Goal: Information Seeking & Learning: Learn about a topic

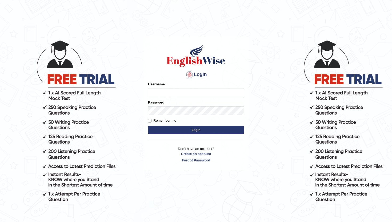
type input "lydiaN"
click at [168, 129] on button "Login" at bounding box center [196, 130] width 96 height 8
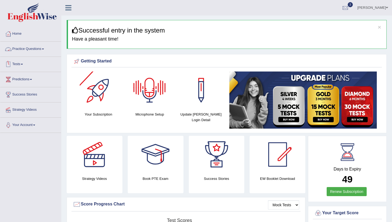
click at [33, 50] on link "Practice Questions" at bounding box center [30, 48] width 61 height 13
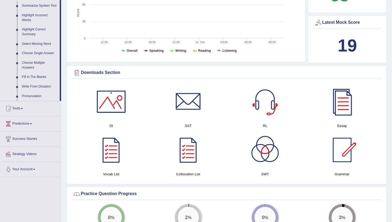
scroll to position [240, 0]
click at [50, 92] on link "Write From Dictation" at bounding box center [39, 87] width 40 height 10
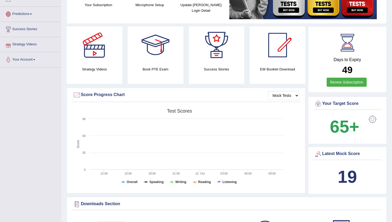
scroll to position [172, 0]
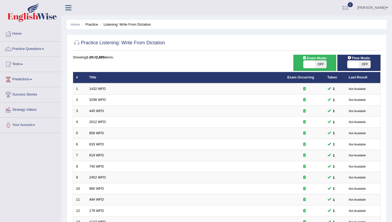
click at [312, 65] on span at bounding box center [309, 64] width 11 height 7
checkbox input "true"
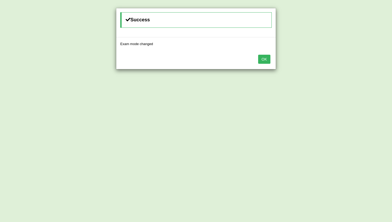
click at [269, 58] on button "OK" at bounding box center [264, 59] width 12 height 9
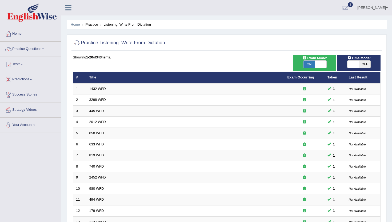
click at [356, 62] on span at bounding box center [353, 64] width 11 height 7
click at [354, 65] on span at bounding box center [353, 64] width 11 height 7
checkbox input "true"
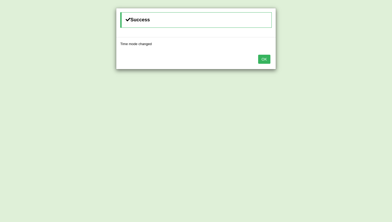
click at [266, 58] on button "OK" at bounding box center [264, 59] width 12 height 9
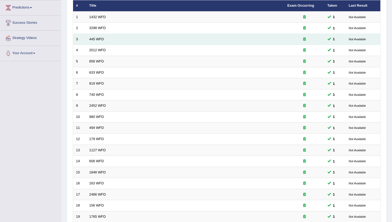
scroll to position [131, 0]
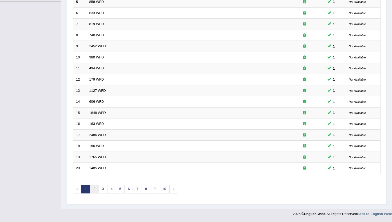
click at [92, 191] on link "2" at bounding box center [94, 189] width 9 height 9
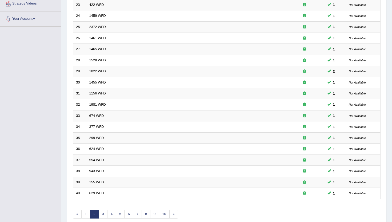
scroll to position [131, 0]
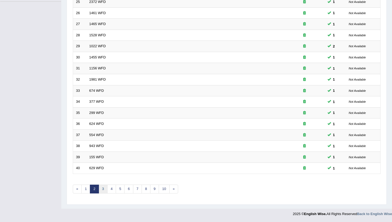
click at [102, 191] on link "3" at bounding box center [103, 189] width 9 height 9
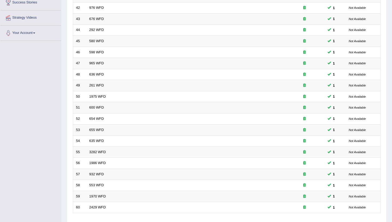
scroll to position [131, 0]
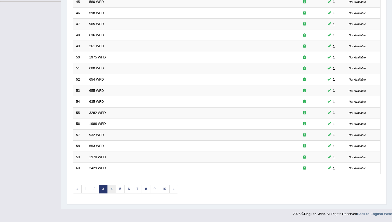
click at [110, 189] on link "4" at bounding box center [111, 189] width 9 height 9
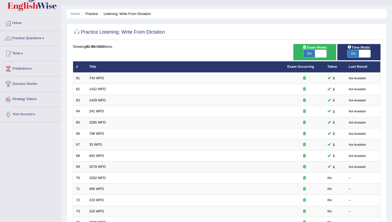
scroll to position [15, 0]
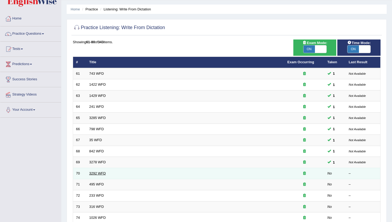
click at [95, 175] on link "3292 WFD" at bounding box center [97, 173] width 17 height 4
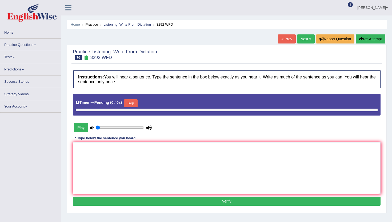
type input "0.4"
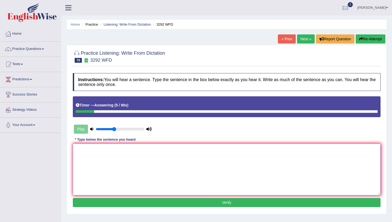
click at [91, 158] on textarea at bounding box center [227, 170] width 308 height 52
click at [138, 151] on textarea "Gravity force attrack your body once and another." at bounding box center [227, 170] width 308 height 52
type textarea "Gravity force attrack your body once one and another."
click at [156, 205] on button "Verify" at bounding box center [227, 202] width 308 height 9
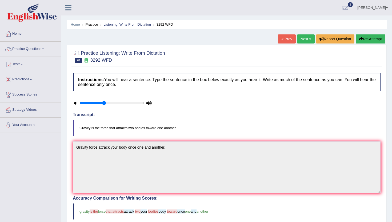
click at [304, 38] on link "Next »" at bounding box center [306, 38] width 18 height 9
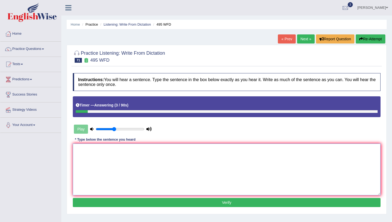
click at [214, 153] on textarea at bounding box center [227, 170] width 308 height 52
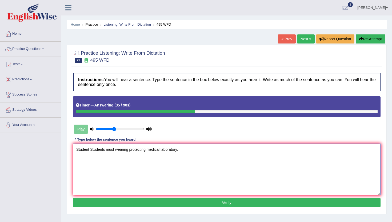
click at [148, 150] on textarea "Student Students must wearing protecting medical laboratory." at bounding box center [227, 170] width 308 height 52
type textarea "Student Students must wearing protecting clotch in the medical laboratory."
click at [183, 203] on button "Verify" at bounding box center [227, 202] width 308 height 9
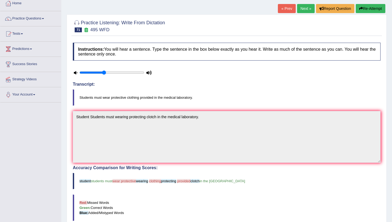
scroll to position [28, 0]
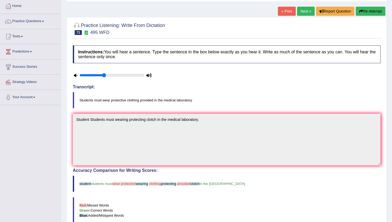
click at [308, 13] on link "Next »" at bounding box center [306, 11] width 18 height 9
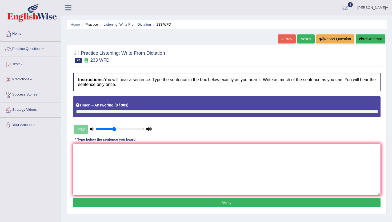
click at [286, 40] on link "« Prev" at bounding box center [287, 38] width 18 height 9
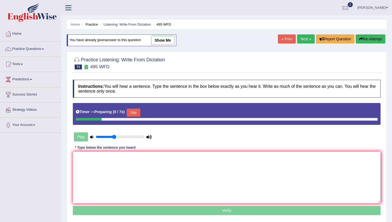
click at [301, 40] on link "Next »" at bounding box center [306, 38] width 18 height 9
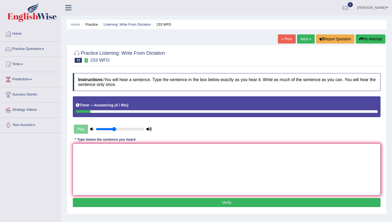
click at [231, 155] on textarea at bounding box center [227, 170] width 308 height 52
click at [76, 159] on textarea "simplefied." at bounding box center [227, 170] width 308 height 52
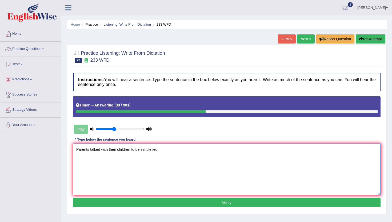
type textarea "Parents talked with their children to be simplefied."
click at [132, 203] on button "Verify" at bounding box center [227, 202] width 308 height 9
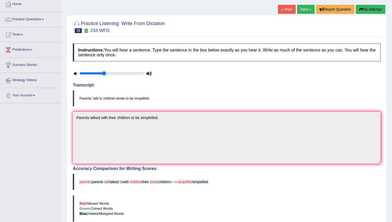
scroll to position [29, 0]
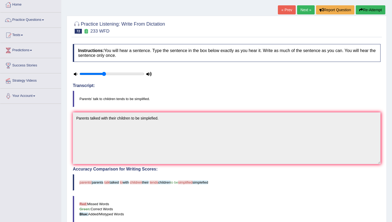
click at [306, 9] on link "Next »" at bounding box center [306, 9] width 18 height 9
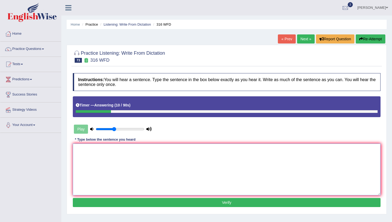
click at [201, 162] on textarea at bounding box center [227, 170] width 308 height 52
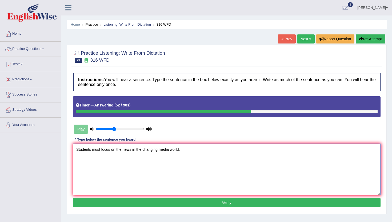
click at [172, 150] on textarea "Students must focus on the news in the changing media world." at bounding box center [227, 170] width 308 height 52
type textarea "Students must focus on the news in the changing media media's world."
click at [203, 202] on button "Verify" at bounding box center [227, 202] width 308 height 9
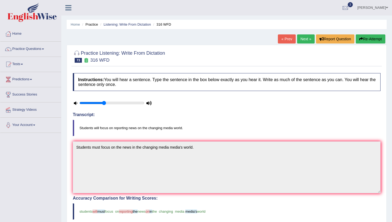
click at [307, 36] on link "Next »" at bounding box center [306, 38] width 18 height 9
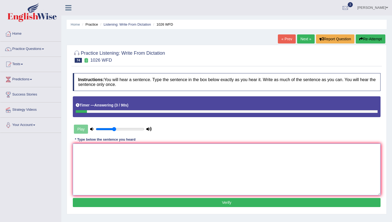
click at [223, 148] on textarea at bounding box center [227, 170] width 308 height 52
click at [91, 151] on textarea "Football plays play all year in the university." at bounding box center [227, 170] width 308 height 52
type textarea "Football Footballers plays play all year in the university."
click at [126, 201] on button "Verify" at bounding box center [227, 202] width 308 height 9
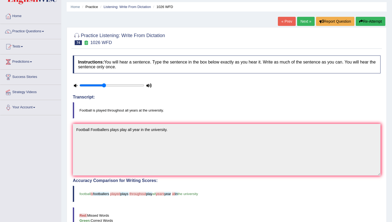
scroll to position [17, 0]
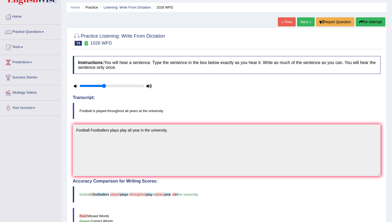
click at [303, 21] on link "Next »" at bounding box center [306, 21] width 18 height 9
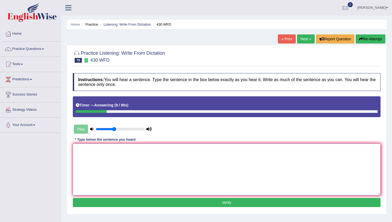
click at [205, 163] on textarea at bounding box center [227, 170] width 308 height 52
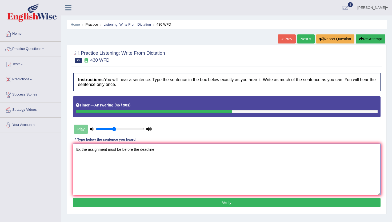
click at [123, 151] on textarea "Ex the assignment must be before the deadline." at bounding box center [227, 170] width 308 height 52
click at [81, 151] on textarea "Ex the assignment must be collected before the deadline." at bounding box center [227, 170] width 308 height 52
type textarea "Exam the assignment must be collected before the deadline."
click at [124, 201] on button "Verify" at bounding box center [227, 202] width 308 height 9
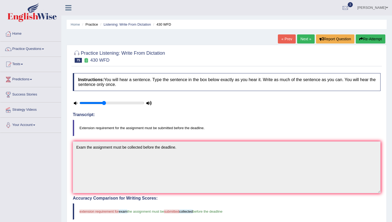
click at [305, 39] on link "Next »" at bounding box center [306, 38] width 18 height 9
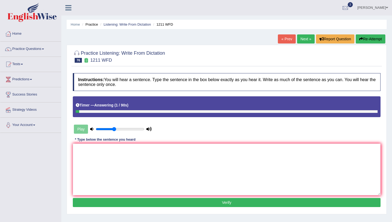
click at [305, 39] on link "Next »" at bounding box center [306, 38] width 18 height 9
click at [287, 39] on link "« Prev" at bounding box center [287, 38] width 18 height 9
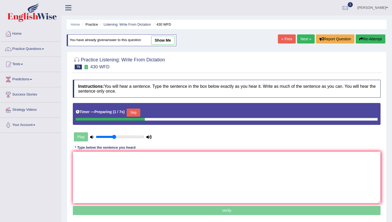
click at [297, 39] on link "Next »" at bounding box center [306, 38] width 18 height 9
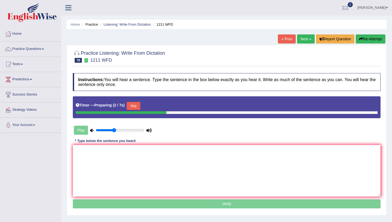
click at [286, 38] on link "« Prev" at bounding box center [287, 38] width 18 height 9
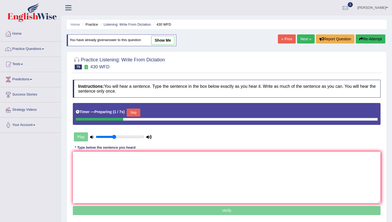
click at [298, 40] on link "Next »" at bounding box center [306, 38] width 18 height 9
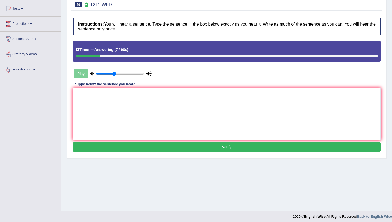
scroll to position [58, 0]
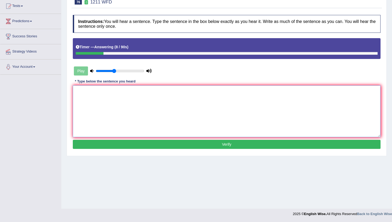
click at [220, 110] on textarea at bounding box center [227, 111] width 308 height 52
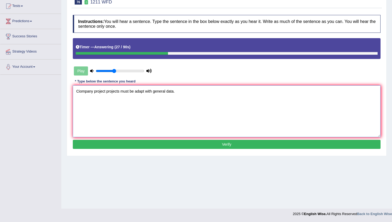
click at [80, 93] on textarea "Ciompany project projects must be adapt with general data." at bounding box center [227, 111] width 308 height 52
click at [93, 92] on textarea "Company project projects must be adapt with general data." at bounding box center [227, 111] width 308 height 52
click at [165, 91] on textarea "Company companies project projects must be adapt with general data." at bounding box center [227, 111] width 308 height 52
type textarea "Company companies project projects must be adapted with general data."
click at [169, 147] on button "Verify" at bounding box center [227, 144] width 308 height 9
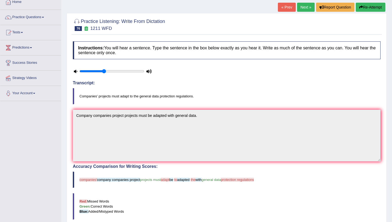
scroll to position [29, 0]
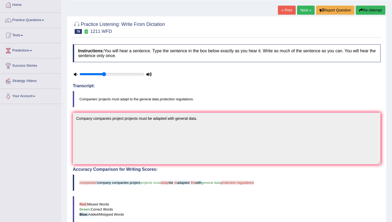
click at [307, 11] on link "Next »" at bounding box center [306, 10] width 18 height 9
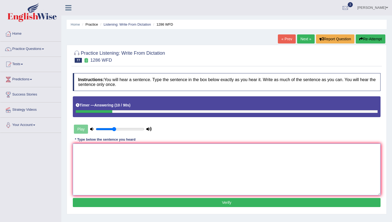
click at [179, 159] on textarea at bounding box center [227, 170] width 308 height 52
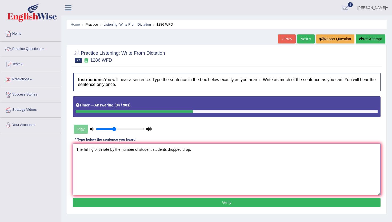
type textarea "The falling birth rate by the number of student students dropped drop."
click at [179, 202] on button "Verify" at bounding box center [227, 202] width 308 height 9
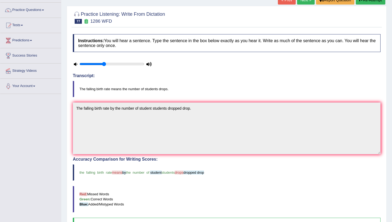
scroll to position [39, 0]
click at [307, 2] on link "Next »" at bounding box center [306, 0] width 18 height 9
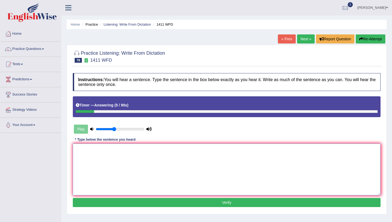
click at [225, 164] on textarea at bounding box center [227, 170] width 308 height 52
click at [75, 150] on textarea "apple calorie callories provided provide apple value." at bounding box center [227, 170] width 308 height 52
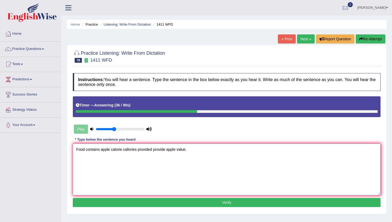
click at [168, 150] on textarea "Food contains apple calorie callories provided provide apple value." at bounding box center [227, 170] width 308 height 52
type textarea "Food contains apple calorie callories provided provide natural apple value."
click at [176, 199] on button "Verify" at bounding box center [227, 202] width 308 height 9
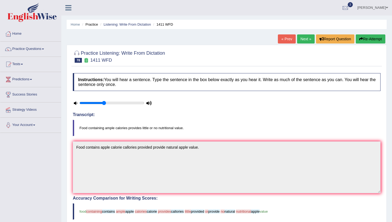
click at [371, 38] on button "Re-Attempt" at bounding box center [371, 38] width 30 height 9
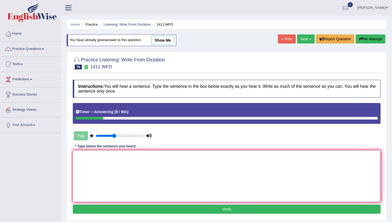
click at [240, 169] on textarea at bounding box center [227, 176] width 308 height 52
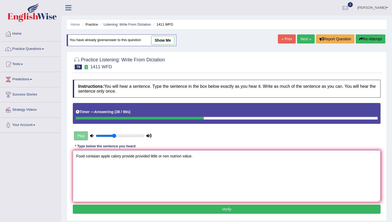
click at [117, 156] on textarea "Food contaian apple calory provide provided little or non nutrion value." at bounding box center [227, 176] width 308 height 52
click at [97, 157] on textarea "Food contaian apple callory provide provided little or non nutrion value." at bounding box center [227, 176] width 308 height 52
click at [100, 157] on textarea "Food contain apple callory provide provided little or non nutrion value." at bounding box center [227, 176] width 308 height 52
type textarea "Food contain contains apple callory provide provided little or non nutrion valu…"
click at [122, 211] on button "Verify" at bounding box center [227, 209] width 308 height 9
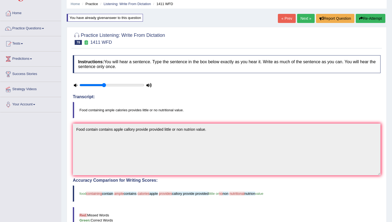
scroll to position [20, 0]
click at [303, 16] on link "Next »" at bounding box center [306, 18] width 18 height 9
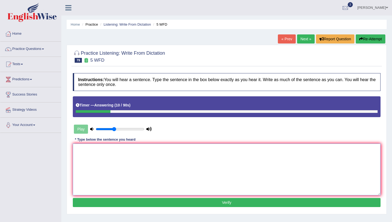
click at [212, 155] on textarea at bounding box center [227, 170] width 308 height 52
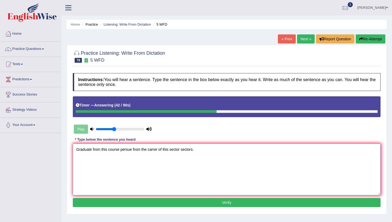
click at [156, 151] on textarea "Graduate from this course persue from the carrer of this sector sectors." at bounding box center [227, 170] width 308 height 52
click at [161, 150] on textarea "Graduate from this course persue from the career of this sector sectors." at bounding box center [227, 170] width 308 height 52
type textarea "Graduate from this course persue from the career careers of this sector sectors."
click at [161, 201] on button "Verify" at bounding box center [227, 202] width 308 height 9
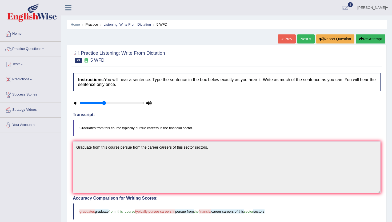
click at [304, 40] on link "Next »" at bounding box center [306, 38] width 18 height 9
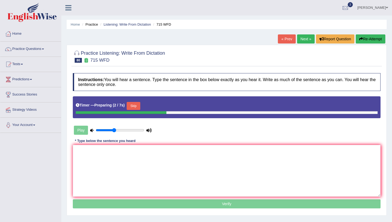
scroll to position [58, 0]
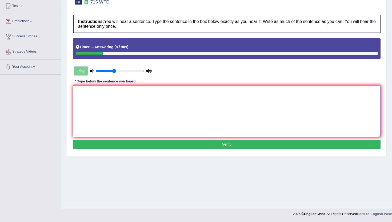
click at [224, 97] on textarea at bounding box center [227, 111] width 308 height 52
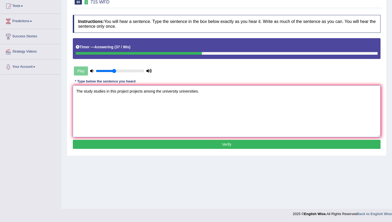
type textarea "The study studies in this project projects among the university universities."
click at [210, 147] on button "Verify" at bounding box center [227, 144] width 308 height 9
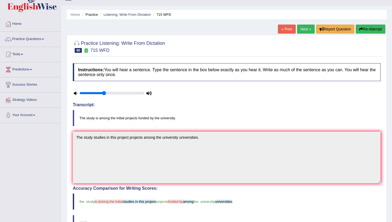
scroll to position [0, 0]
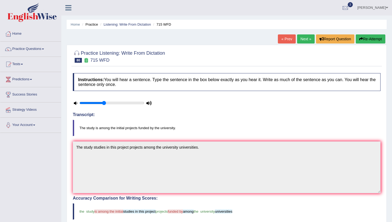
click at [304, 41] on link "Next »" at bounding box center [306, 38] width 18 height 9
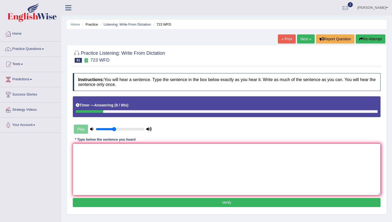
click at [222, 166] on textarea at bounding box center [227, 170] width 308 height 52
click at [116, 151] on textarea "Globalisation has been ubarnisation" at bounding box center [227, 170] width 308 height 52
click at [163, 149] on textarea "Globalisation has been overwhelming ubarnisation" at bounding box center [227, 170] width 308 height 52
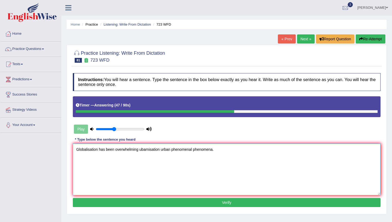
type textarea "Globalisation has been overwhelming ubarnisation urban phenomenal phenomena."
click at [155, 203] on button "Verify" at bounding box center [227, 202] width 308 height 9
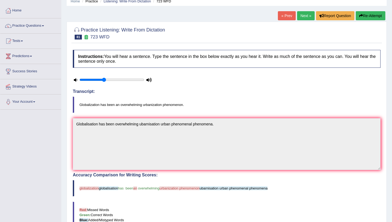
scroll to position [23, 0]
click at [304, 15] on link "Next »" at bounding box center [306, 15] width 18 height 9
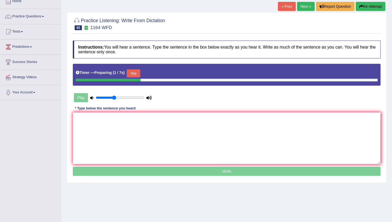
scroll to position [58, 0]
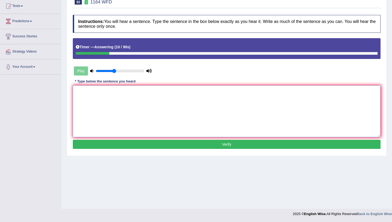
click at [156, 104] on textarea at bounding box center [227, 111] width 308 height 52
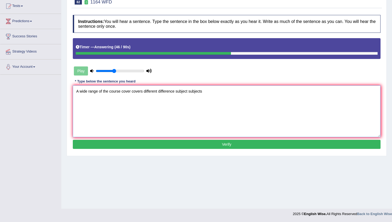
type textarea "A wide range of the course cover covers different difference subject subjects"
click at [180, 144] on button "Verify" at bounding box center [227, 144] width 308 height 9
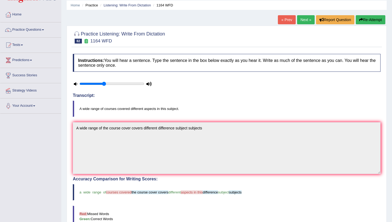
scroll to position [19, 0]
click at [303, 21] on link "Next »" at bounding box center [306, 19] width 18 height 9
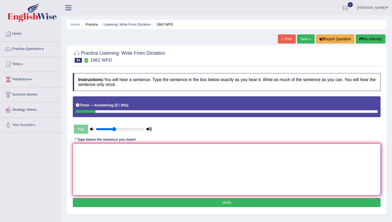
click at [228, 155] on textarea at bounding box center [227, 170] width 308 height 52
click at [102, 150] on textarea "Please not that seminar has been cancelled cancel." at bounding box center [227, 170] width 308 height 52
type textarea "Please not that the seminar has been cancelled cancel."
click at [109, 202] on button "Verify" at bounding box center [227, 202] width 308 height 9
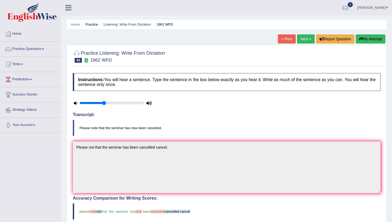
click at [304, 40] on link "Next »" at bounding box center [306, 38] width 18 height 9
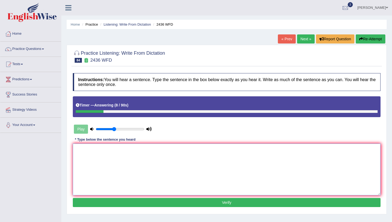
click at [193, 172] on textarea at bounding box center [227, 170] width 308 height 52
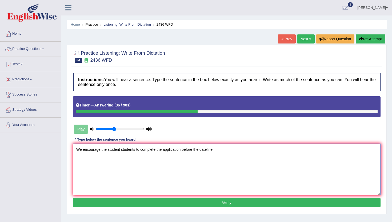
type textarea "We encourage the student students to complete the application before the dateli…"
click at [131, 202] on button "Verify" at bounding box center [227, 202] width 308 height 9
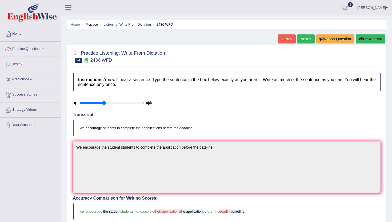
click at [307, 39] on link "Next »" at bounding box center [306, 38] width 18 height 9
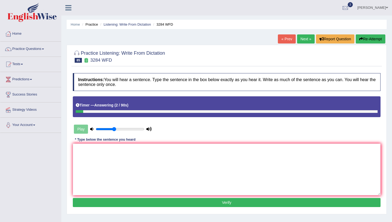
click at [283, 40] on link "« Prev" at bounding box center [287, 38] width 18 height 9
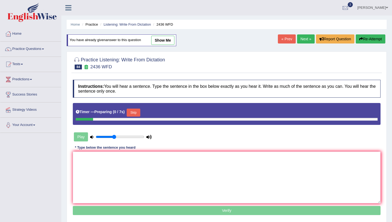
click at [297, 38] on link "Next »" at bounding box center [306, 38] width 18 height 9
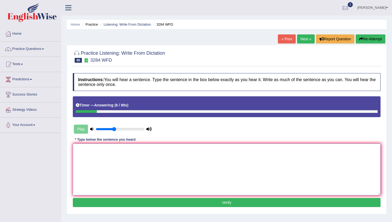
click at [185, 153] on textarea at bounding box center [227, 170] width 308 height 52
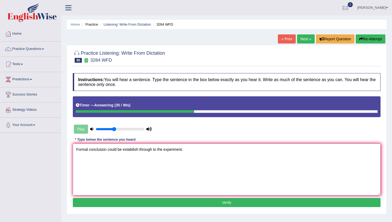
type textarea "Formal conclusion could be extabilish through to the experiment."
click at [131, 206] on button "Verify" at bounding box center [227, 202] width 308 height 9
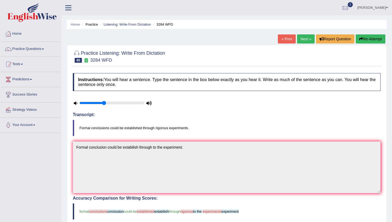
click at [308, 39] on link "Next »" at bounding box center [306, 38] width 18 height 9
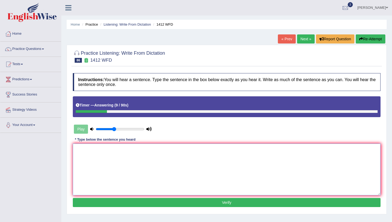
click at [226, 153] on textarea at bounding box center [227, 170] width 308 height 52
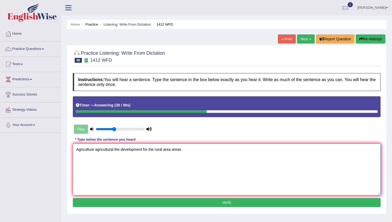
type textarea "Agriculture agricultural the development for the rural area areas."
click at [205, 204] on button "Verify" at bounding box center [227, 202] width 308 height 9
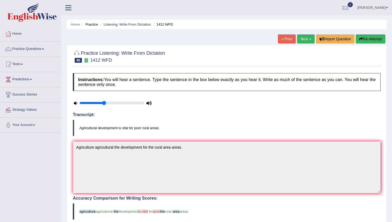
click at [307, 38] on link "Next »" at bounding box center [306, 38] width 18 height 9
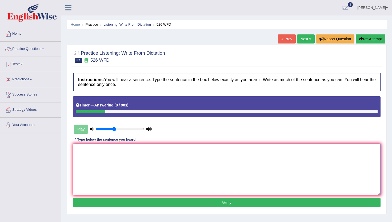
click at [209, 161] on textarea at bounding box center [227, 170] width 308 height 52
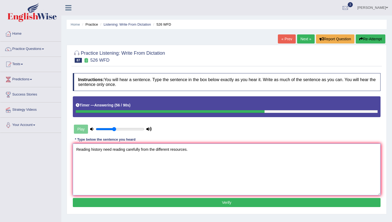
type textarea "Reading history need reading carefully from the different resources."
click at [191, 206] on button "Verify" at bounding box center [227, 202] width 308 height 9
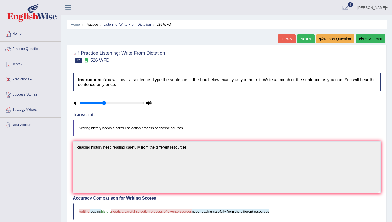
click at [370, 37] on button "Re-Attempt" at bounding box center [371, 38] width 30 height 9
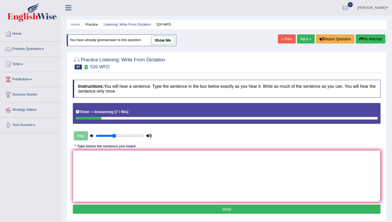
click at [250, 156] on textarea at bounding box center [227, 176] width 308 height 52
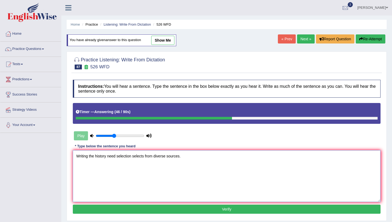
type textarea "Writing the history need selection selects from diverse sources."
click at [184, 209] on button "Verify" at bounding box center [227, 209] width 308 height 9
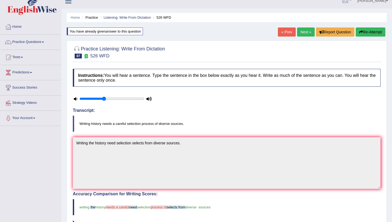
scroll to position [8, 0]
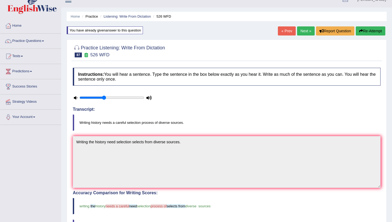
click at [302, 33] on link "Next »" at bounding box center [306, 30] width 18 height 9
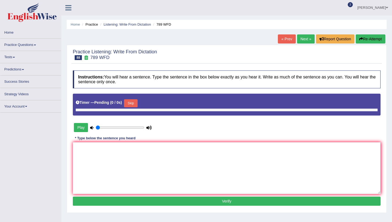
type input "0.4"
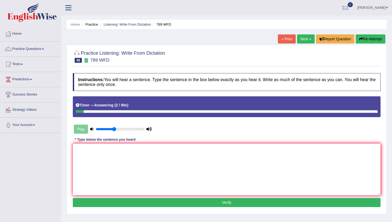
click at [283, 40] on link "« Prev" at bounding box center [287, 38] width 18 height 9
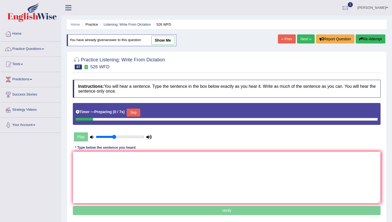
click at [306, 39] on link "Next »" at bounding box center [306, 38] width 18 height 9
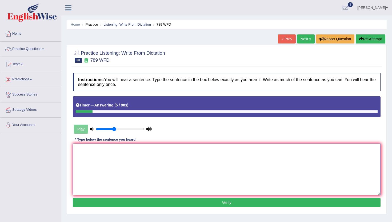
click at [237, 152] on textarea at bounding box center [227, 170] width 308 height 52
click at [102, 150] on textarea "Crimal chargescharge bargain all the men." at bounding box center [227, 170] width 308 height 52
click at [115, 150] on textarea "[PERSON_NAME] charges charge bargain all the men." at bounding box center [227, 170] width 308 height 52
type textarea "Crimal charges charge will be bargain all the men."
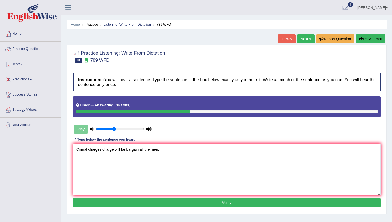
click at [112, 202] on button "Verify" at bounding box center [227, 202] width 308 height 9
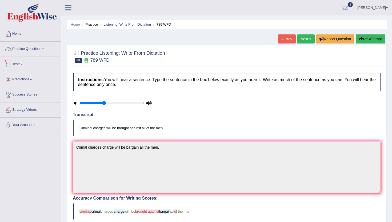
click at [32, 51] on link "Practice Questions" at bounding box center [30, 48] width 61 height 13
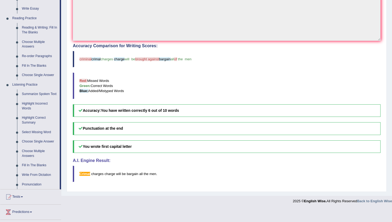
scroll to position [155, 0]
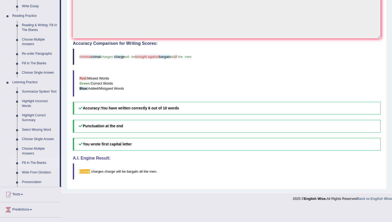
click at [34, 167] on link "Fill In The Blanks" at bounding box center [39, 163] width 40 height 10
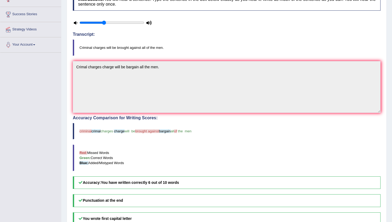
scroll to position [140, 0]
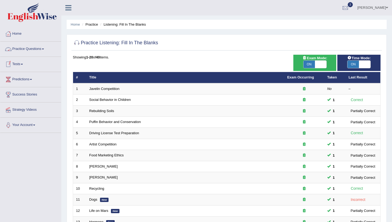
click at [26, 65] on link "Tests" at bounding box center [30, 63] width 61 height 13
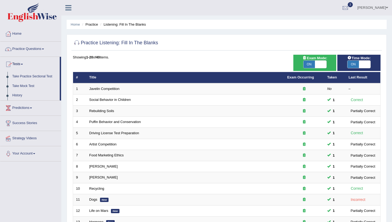
click at [40, 47] on link "Practice Questions" at bounding box center [30, 48] width 61 height 13
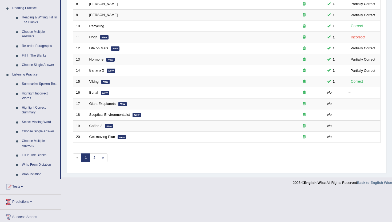
scroll to position [176, 0]
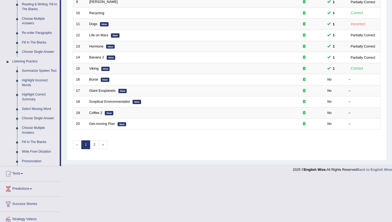
click at [35, 146] on link "Fill In The Blanks" at bounding box center [39, 142] width 40 height 10
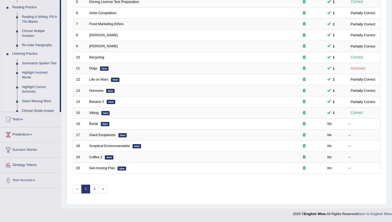
scroll to position [131, 0]
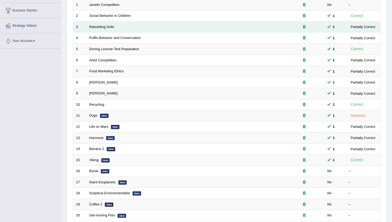
scroll to position [131, 0]
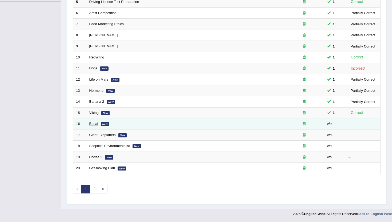
click at [95, 123] on link "Burial" at bounding box center [93, 124] width 9 height 4
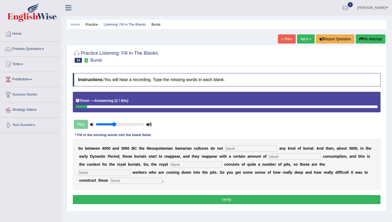
click at [163, 177] on input "text" at bounding box center [136, 180] width 52 height 6
type input "chambers"
click at [170, 166] on input "text" at bounding box center [196, 164] width 52 height 6
type input "cementary"
click at [131, 169] on input "text" at bounding box center [104, 172] width 52 height 6
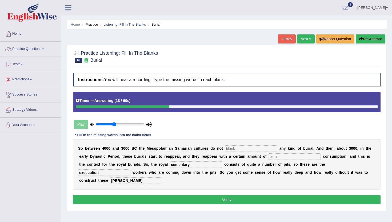
type input "excecution"
click at [281, 156] on input "text" at bounding box center [295, 156] width 52 height 6
type input "consupe"
click at [257, 148] on input "text" at bounding box center [251, 148] width 52 height 6
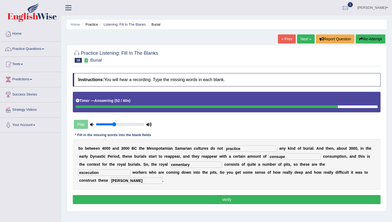
type input "practice"
click at [131, 169] on input "excecution" at bounding box center [104, 172] width 52 height 6
type input "execution"
click at [305, 195] on button "Verify" at bounding box center [227, 199] width 308 height 9
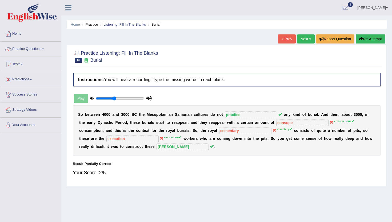
click at [304, 38] on link "Next »" at bounding box center [306, 38] width 18 height 9
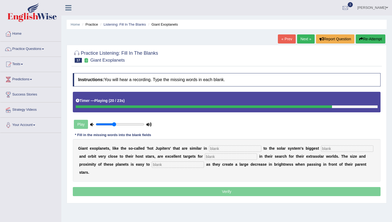
click at [152, 164] on input "text" at bounding box center [178, 164] width 52 height 6
type input "detect"
click at [211, 158] on input "text" at bounding box center [231, 156] width 52 height 6
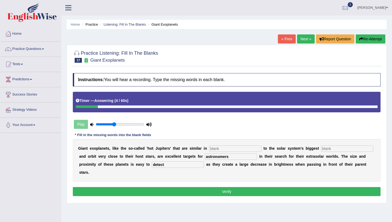
type input "astronomers"
click at [322, 149] on input "text" at bounding box center [347, 148] width 52 height 6
type input "planets"
click at [230, 147] on input "text" at bounding box center [235, 148] width 52 height 6
type input "characteristic"
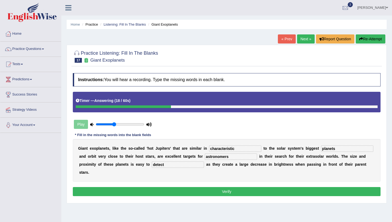
click at [232, 187] on button "Verify" at bounding box center [227, 191] width 308 height 9
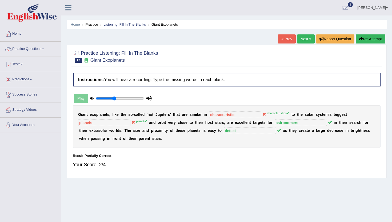
click at [298, 41] on link "Next »" at bounding box center [306, 38] width 18 height 9
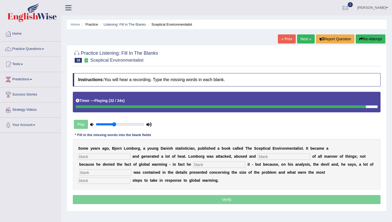
click at [131, 177] on input "text" at bounding box center [104, 180] width 52 height 6
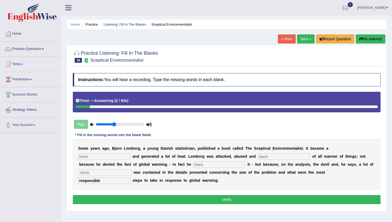
type input "responsible"
click at [131, 153] on input "text" at bounding box center [104, 156] width 52 height 6
type input "bestseller"
click at [230, 160] on div "S o m e y e a r s a g o , B j o r n L o m b o r g , a y o u n g D [PERSON_NAME]…" at bounding box center [227, 164] width 308 height 51
click at [258, 158] on input "text" at bounding box center [284, 156] width 52 height 6
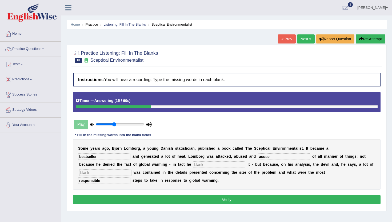
type input "acuse"
click at [193, 165] on input "text" at bounding box center [219, 164] width 52 height 6
type input "afored"
click at [132, 169] on input "text" at bounding box center [105, 172] width 52 height 6
type input "devisions"
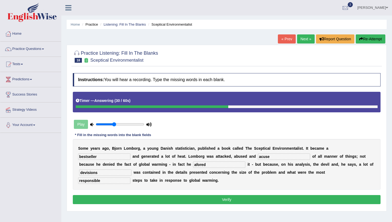
click at [258, 156] on input "acuse" at bounding box center [284, 156] width 52 height 6
type input "acused"
click at [131, 153] on input "bestseller" at bounding box center [104, 156] width 52 height 6
click at [327, 200] on button "Verify" at bounding box center [227, 199] width 308 height 9
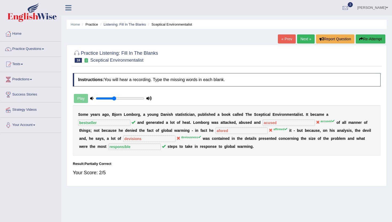
click at [308, 37] on link "Next »" at bounding box center [306, 38] width 18 height 9
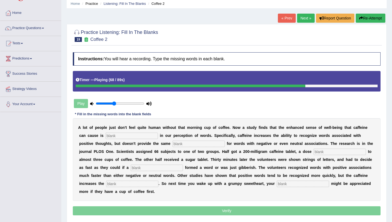
scroll to position [21, 0]
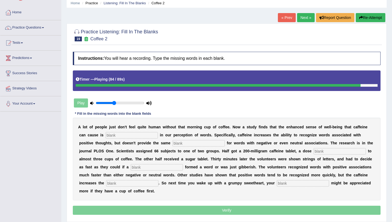
click at [277, 184] on input "text" at bounding box center [303, 183] width 52 height 6
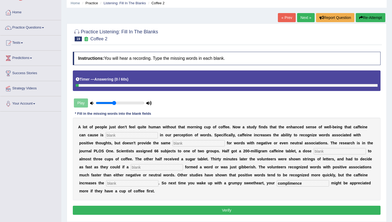
type input "complimence"
click at [107, 184] on input "text" at bounding box center [132, 183] width 52 height 6
type input "gap"
click at [141, 136] on input "text" at bounding box center [132, 135] width 52 height 6
type input "refacted"
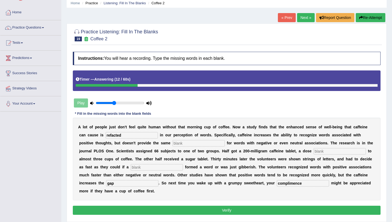
click at [173, 144] on input "text" at bounding box center [199, 143] width 52 height 6
type input "boost"
click at [314, 152] on input "text" at bounding box center [340, 151] width 52 height 6
type input "equal"
click at [132, 169] on input "text" at bounding box center [157, 167] width 52 height 6
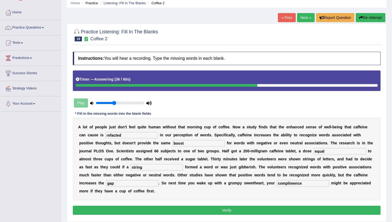
type input "string"
click at [166, 210] on button "Verify" at bounding box center [227, 210] width 308 height 9
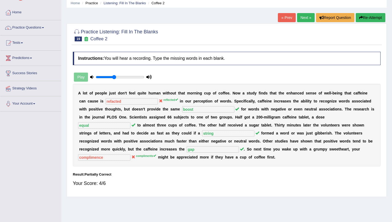
click at [306, 17] on link "Next »" at bounding box center [306, 17] width 18 height 9
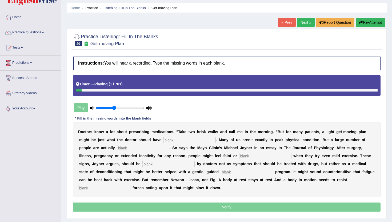
scroll to position [21, 0]
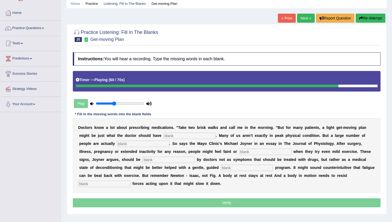
click at [131, 181] on input "text" at bounding box center [104, 184] width 52 height 6
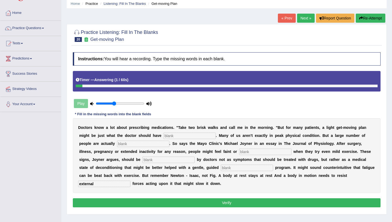
type input "external"
click at [183, 138] on input "text" at bounding box center [190, 136] width 52 height 6
type input "ordered"
click at [117, 143] on input "text" at bounding box center [143, 144] width 52 height 6
type input "deandation"
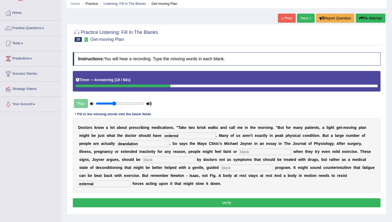
click at [239, 151] on input "text" at bounding box center [265, 152] width 52 height 6
type input "fatit"
click at [143, 161] on input "text" at bounding box center [169, 160] width 52 height 6
type input "recognised"
click at [221, 170] on input "text" at bounding box center [247, 168] width 52 height 6
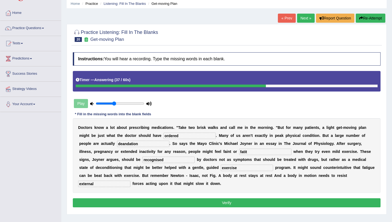
type input "exercise"
click at [239, 152] on input "fatit" at bounding box center [265, 152] width 52 height 6
type input "fatigue"
click at [195, 202] on button "Verify" at bounding box center [227, 202] width 308 height 9
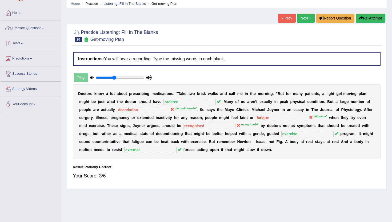
click at [40, 27] on link "Practice Questions" at bounding box center [30, 27] width 61 height 13
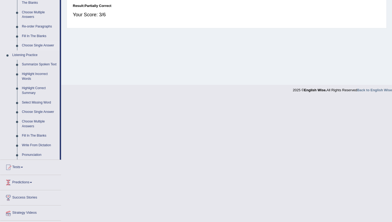
scroll to position [201, 0]
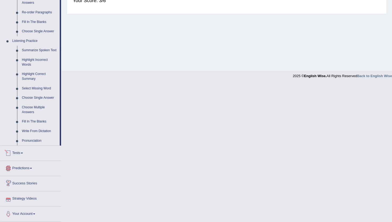
click at [27, 153] on link "Tests" at bounding box center [30, 152] width 61 height 13
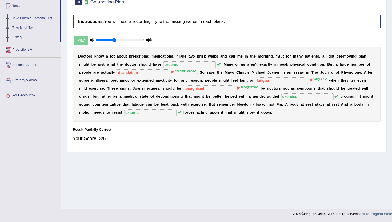
scroll to position [0, 0]
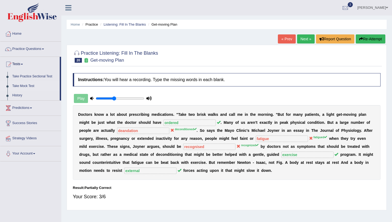
click at [27, 86] on link "Take Mock Test" at bounding box center [35, 86] width 50 height 10
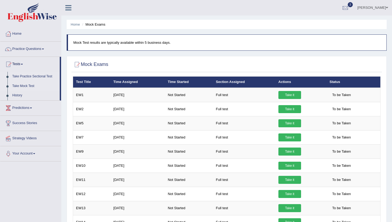
click at [23, 78] on link "Take Practice Sectional Test" at bounding box center [35, 77] width 50 height 10
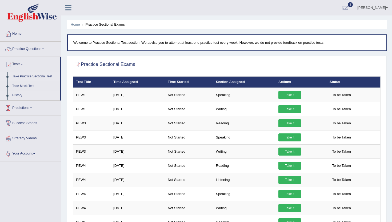
click at [25, 97] on link "History" at bounding box center [35, 96] width 50 height 10
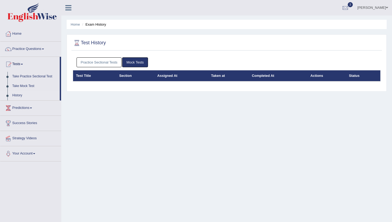
click at [102, 60] on link "Practice Sectional Tests" at bounding box center [99, 62] width 45 height 10
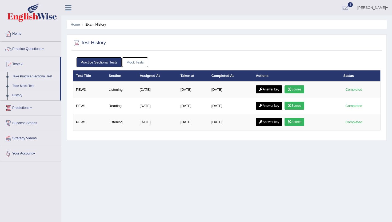
click at [33, 76] on link "Take Practice Sectional Test" at bounding box center [35, 77] width 50 height 10
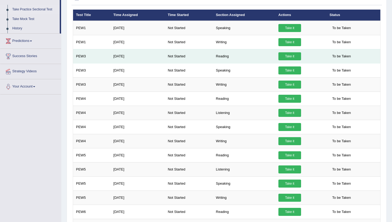
scroll to position [68, 0]
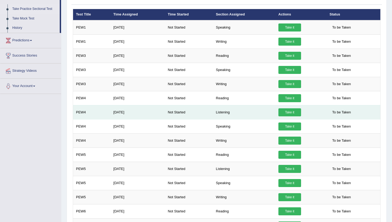
click at [290, 113] on link "Take it" at bounding box center [290, 112] width 23 height 8
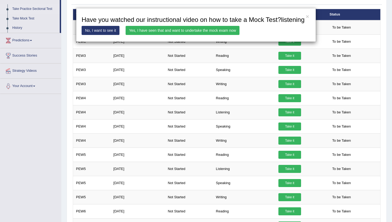
click at [197, 35] on link "Yes, I have seen that and want to undertake the mock exam now" at bounding box center [183, 30] width 114 height 9
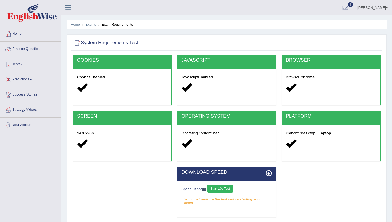
click at [227, 190] on button "Start 10s Test" at bounding box center [220, 189] width 25 height 8
click at [227, 187] on button "Start 10s Test" at bounding box center [226, 189] width 25 height 8
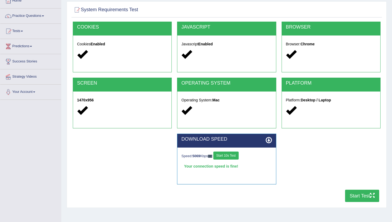
scroll to position [58, 0]
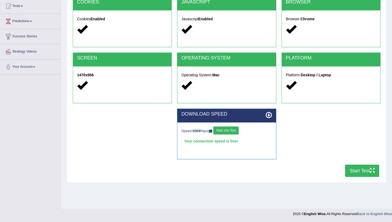
click at [360, 173] on button "Start Test" at bounding box center [362, 171] width 34 height 12
click at [27, 6] on link "Tests" at bounding box center [30, 5] width 61 height 13
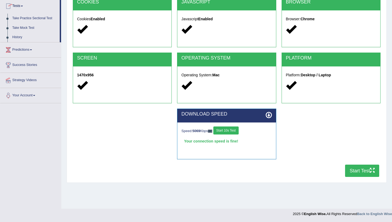
click at [26, 51] on link "Predictions" at bounding box center [30, 48] width 61 height 13
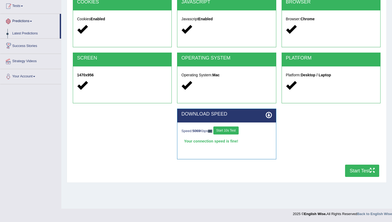
click at [38, 10] on link "Tests" at bounding box center [30, 5] width 61 height 13
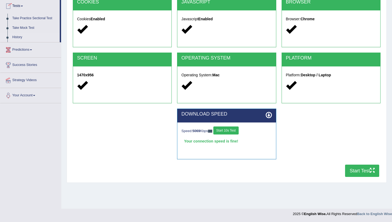
click at [21, 37] on link "History" at bounding box center [35, 38] width 50 height 10
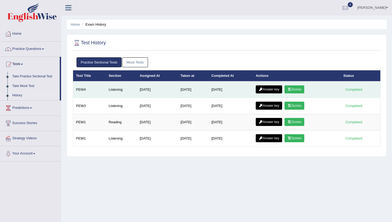
click at [305, 90] on link "Scores" at bounding box center [295, 89] width 20 height 8
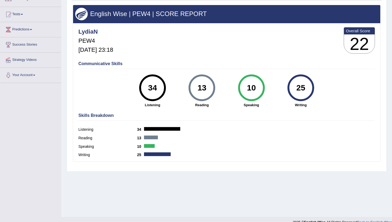
scroll to position [58, 0]
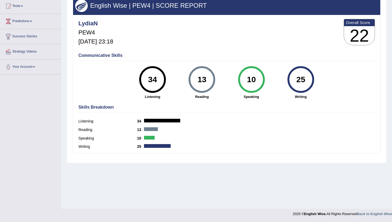
click at [155, 83] on div "34" at bounding box center [152, 79] width 19 height 22
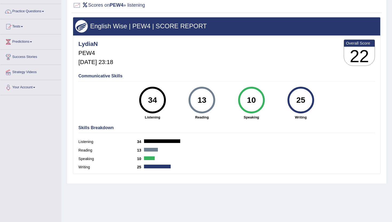
scroll to position [0, 0]
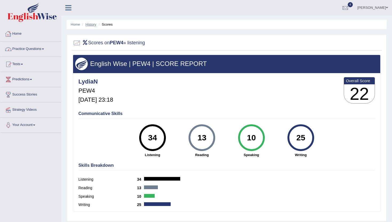
click at [91, 24] on link "History" at bounding box center [91, 24] width 11 height 4
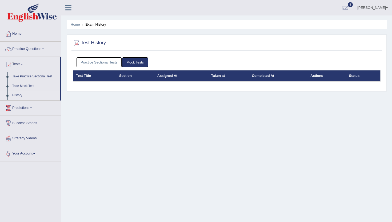
click at [112, 64] on link "Practice Sectional Tests" at bounding box center [99, 62] width 45 height 10
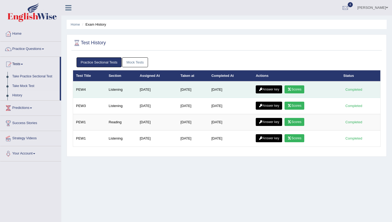
click at [271, 90] on link "Answer key" at bounding box center [269, 89] width 26 height 8
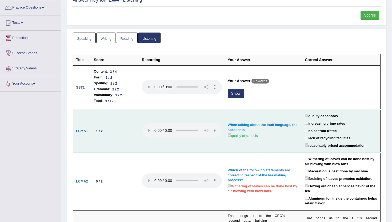
scroll to position [42, 0]
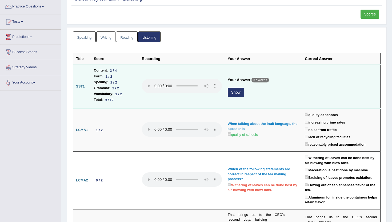
click at [240, 93] on button "Show" at bounding box center [236, 92] width 16 height 9
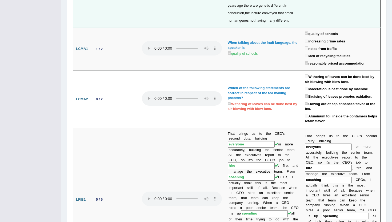
scroll to position [0, 0]
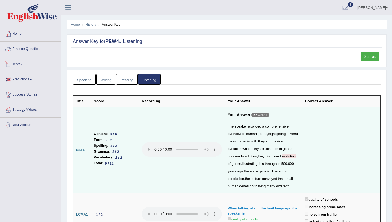
click at [22, 66] on link "Tests" at bounding box center [30, 63] width 61 height 13
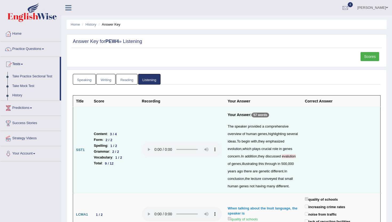
click at [23, 78] on link "Take Practice Sectional Test" at bounding box center [35, 77] width 50 height 10
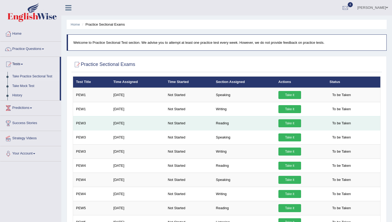
click at [293, 124] on link "Take it" at bounding box center [290, 123] width 23 height 8
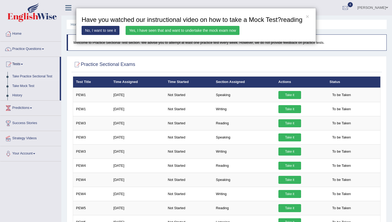
click at [223, 35] on link "Yes, I have seen that and want to undertake the mock exam now" at bounding box center [183, 30] width 114 height 9
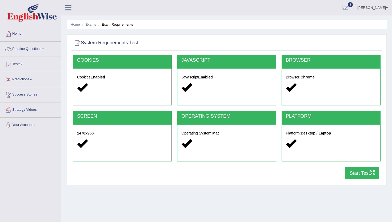
click at [357, 175] on button "Start Test" at bounding box center [362, 173] width 34 height 12
